Goal: Transaction & Acquisition: Purchase product/service

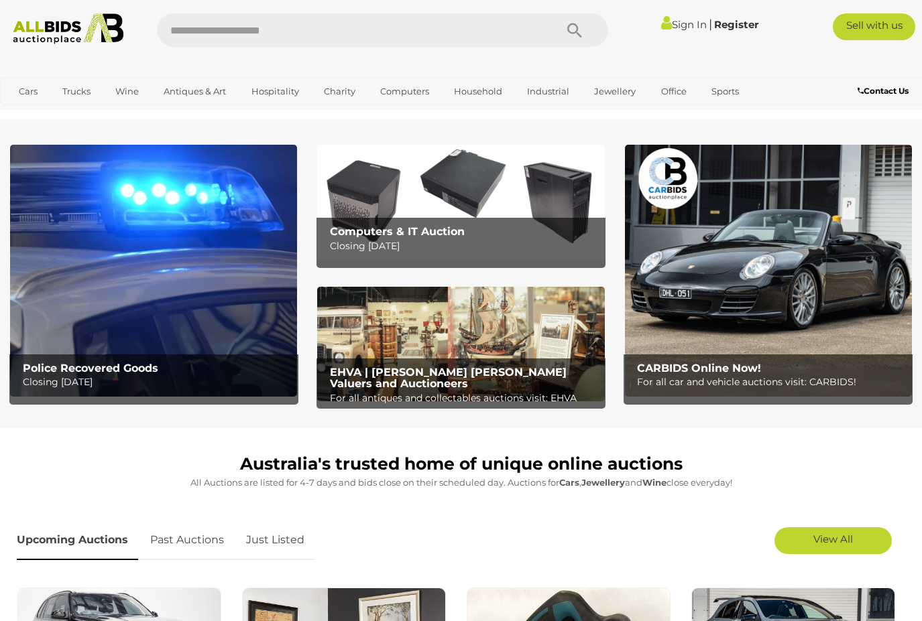
click at [705, 251] on img at bounding box center [768, 270] width 287 height 251
click at [116, 265] on img at bounding box center [153, 270] width 287 height 251
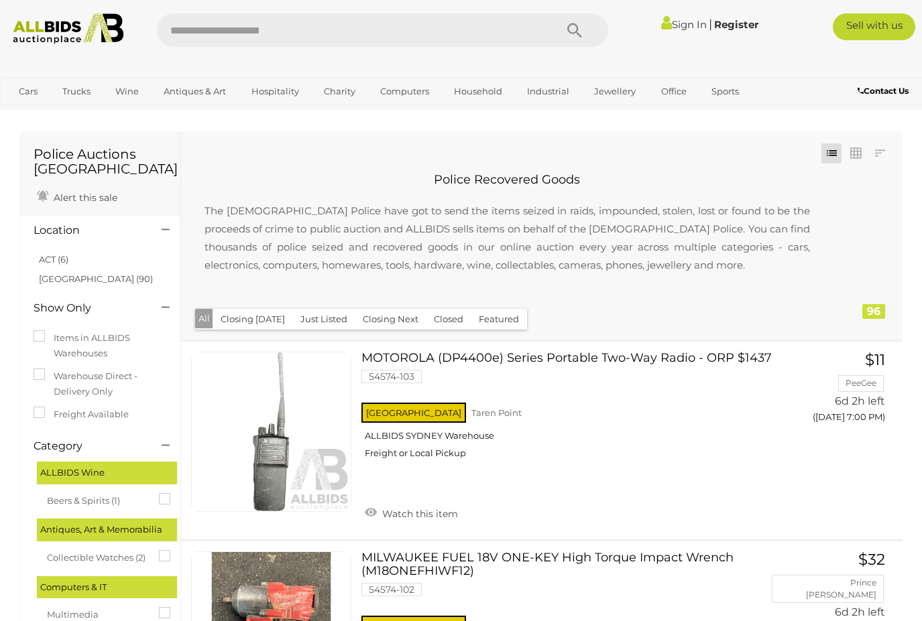
click at [308, 318] on button "Just Listed" at bounding box center [323, 319] width 63 height 21
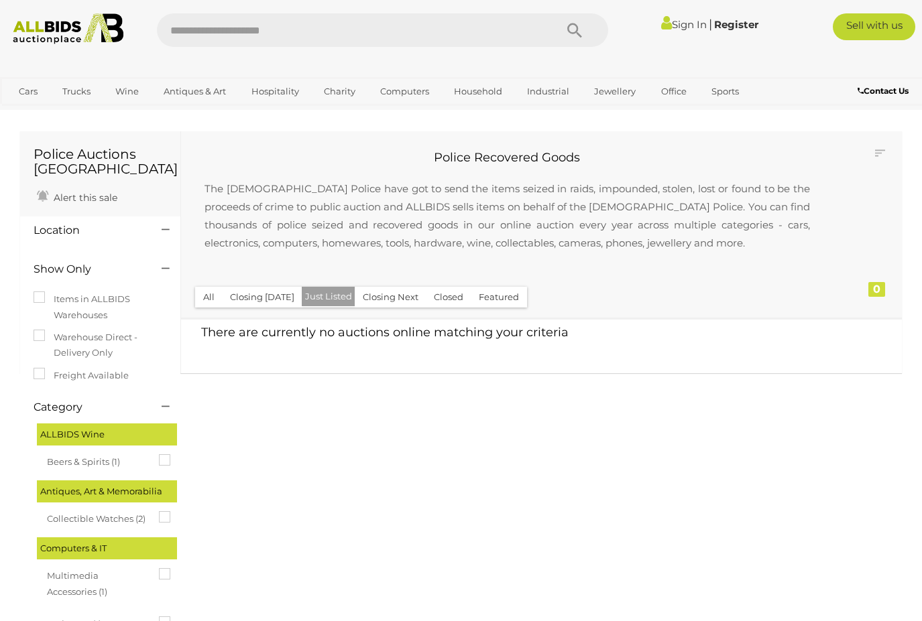
click at [208, 298] on button "All" at bounding box center [208, 297] width 27 height 21
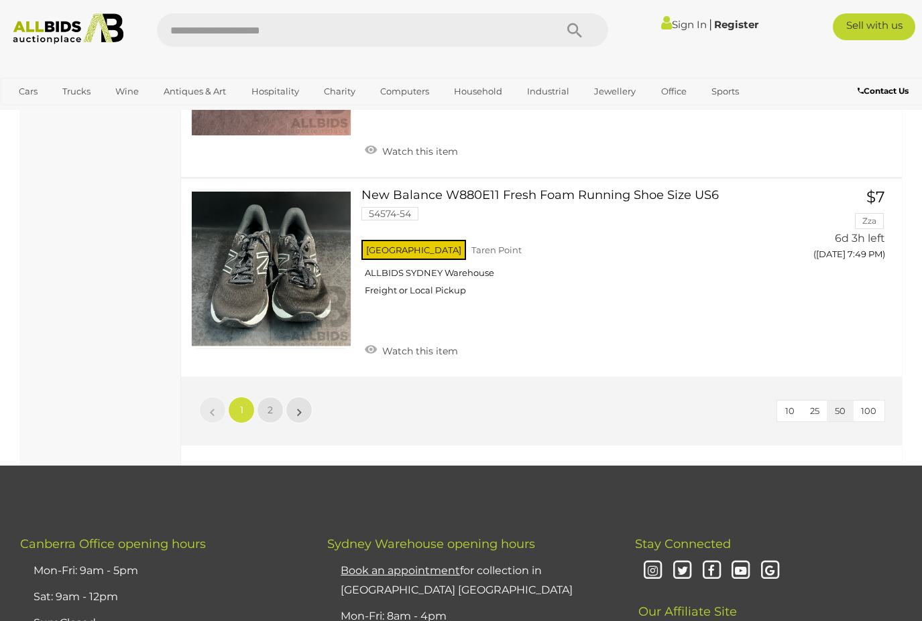
scroll to position [10227, 0]
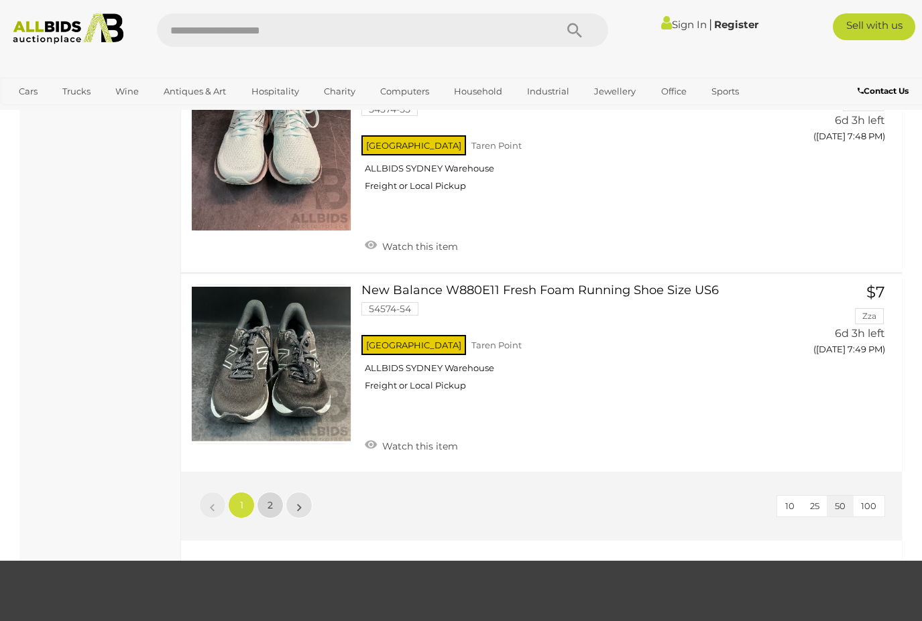
click at [274, 492] on link "2" at bounding box center [270, 505] width 27 height 27
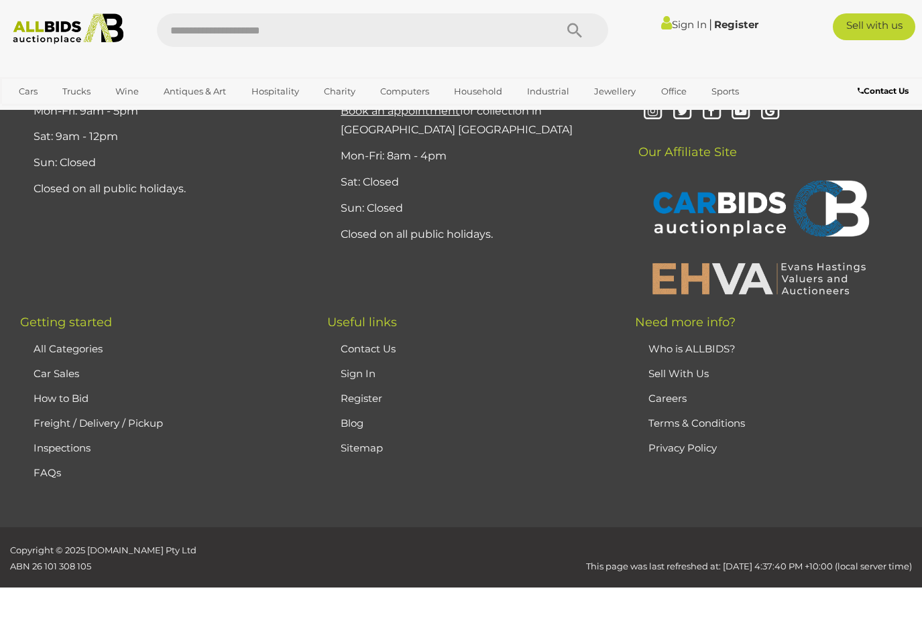
scroll to position [205, 0]
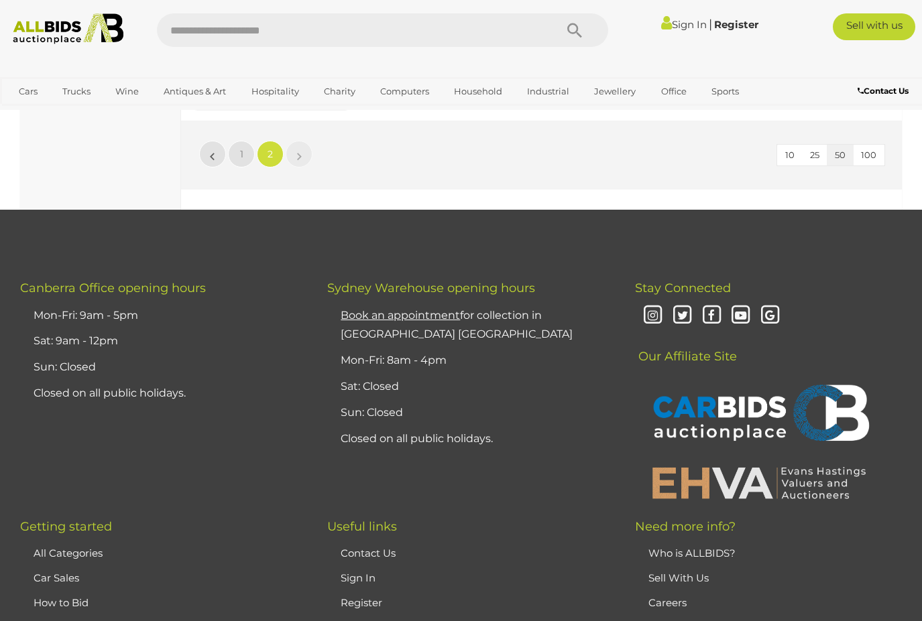
scroll to position [9675, 0]
